Goal: Check status

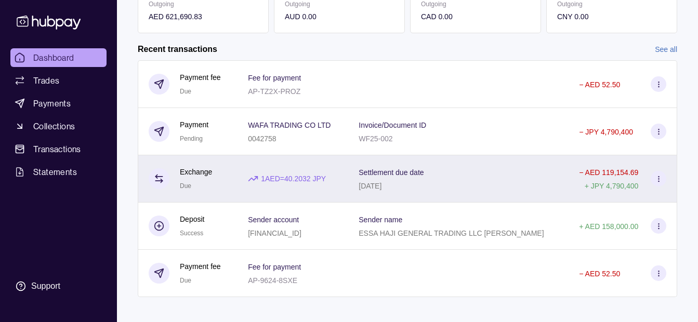
scroll to position [231, 0]
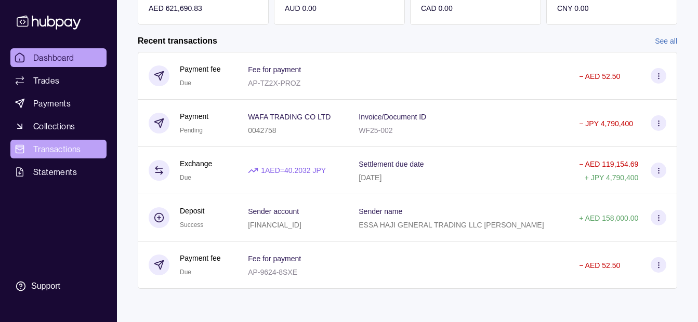
click at [76, 152] on span "Transactions" at bounding box center [57, 149] width 48 height 12
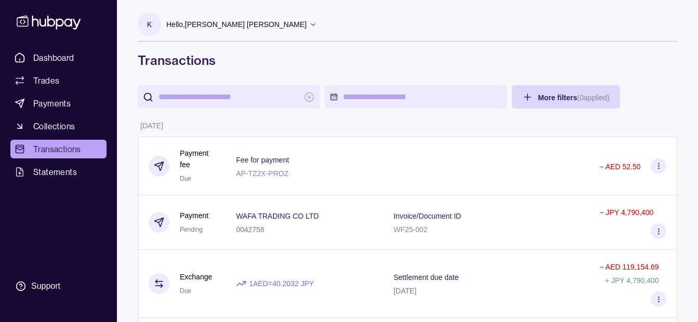
click at [215, 25] on p "Hello, [PERSON_NAME] [PERSON_NAME]" at bounding box center [236, 24] width 140 height 11
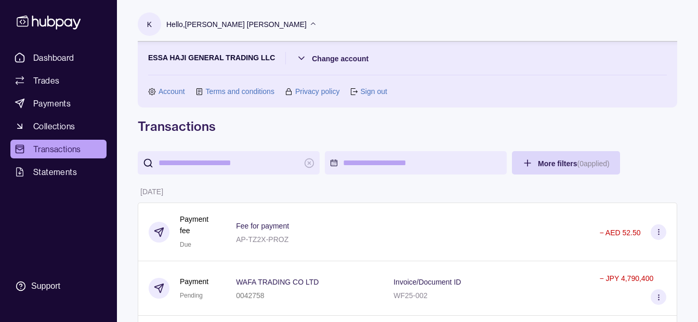
click at [239, 19] on p "Hello, [PERSON_NAME] [PERSON_NAME]" at bounding box center [236, 24] width 140 height 11
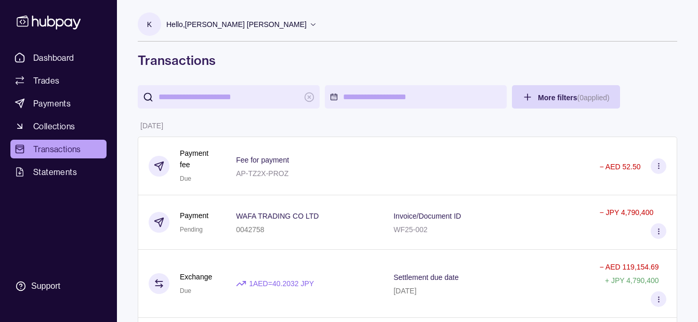
click at [199, 93] on input "search" at bounding box center [229, 96] width 140 height 23
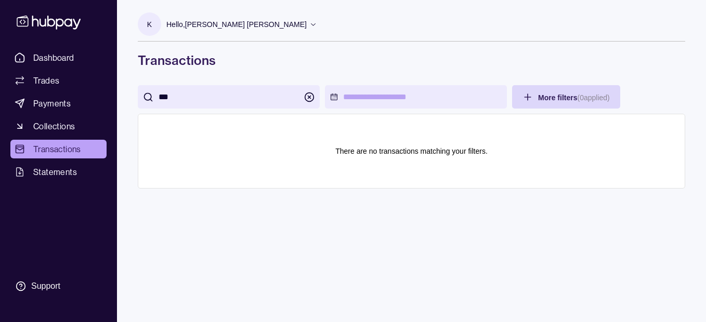
type input "**"
click at [250, 25] on p "Hello, [PERSON_NAME] [PERSON_NAME]" at bounding box center [236, 24] width 140 height 11
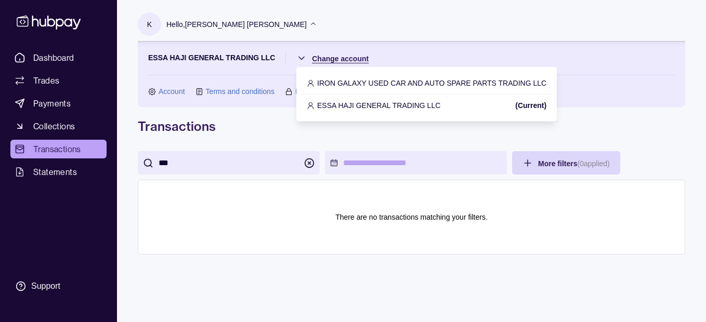
click at [348, 57] on html "Dashboard Trades Payments Collections Transactions Statements Support K Hello, …" at bounding box center [353, 161] width 706 height 322
click at [354, 81] on p "IRON GALAXY USED CAR AND AUTO SPARE PARTS TRADING LLC" at bounding box center [431, 82] width 229 height 11
